Goal: Navigation & Orientation: Find specific page/section

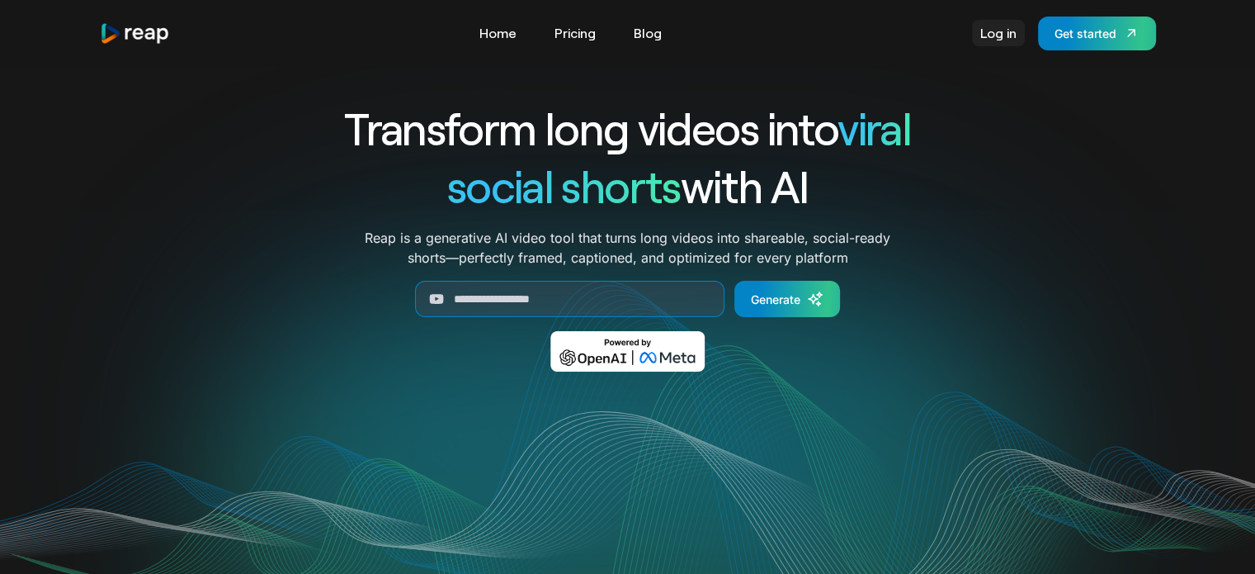
click at [993, 34] on link "Log in" at bounding box center [998, 33] width 53 height 26
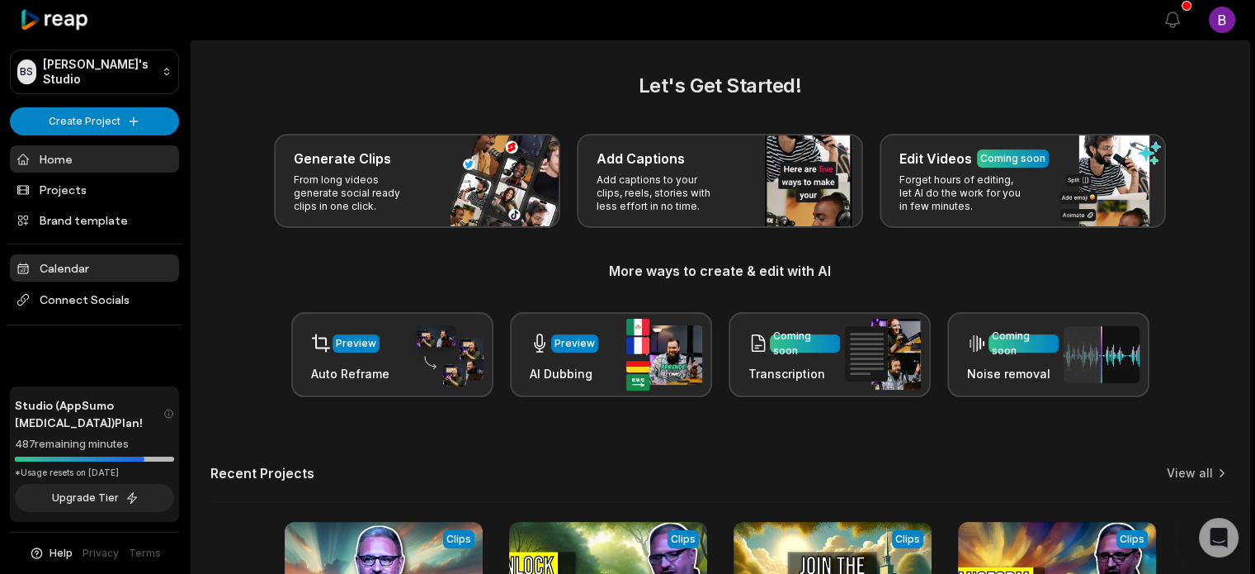
click at [54, 267] on link "Calendar" at bounding box center [94, 267] width 169 height 27
